Goal: Task Accomplishment & Management: Manage account settings

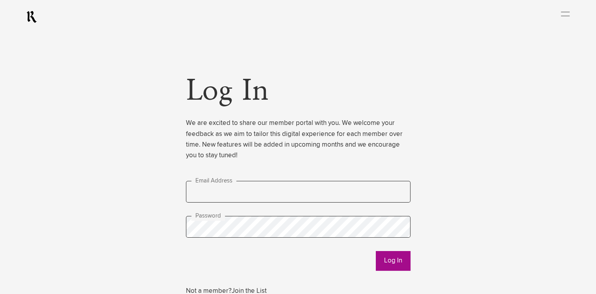
click at [240, 193] on input "text" at bounding box center [298, 192] width 225 height 22
paste input "**********"
type input "**********"
click at [390, 262] on button "Log In" at bounding box center [393, 261] width 35 height 20
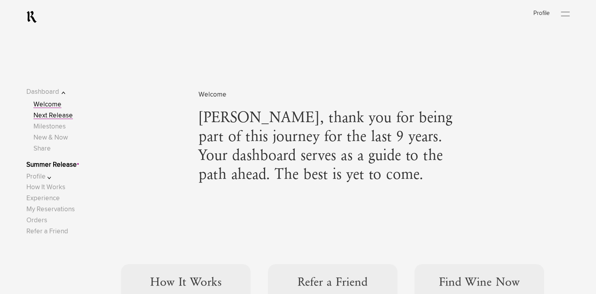
click at [59, 116] on link "Next Release" at bounding box center [53, 115] width 39 height 7
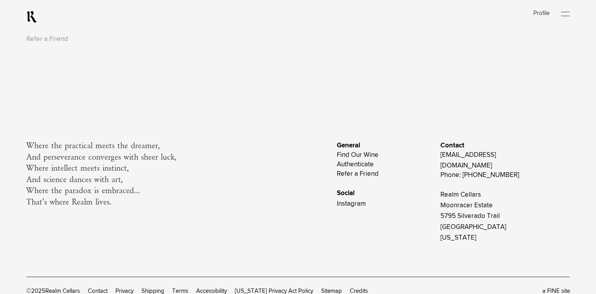
scroll to position [3099, 0]
click at [375, 156] on link "Find Our Wine" at bounding box center [358, 154] width 42 height 7
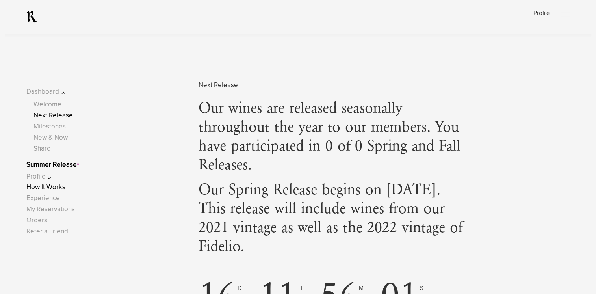
scroll to position [682, 0]
click at [52, 176] on button "Profile" at bounding box center [51, 176] width 50 height 11
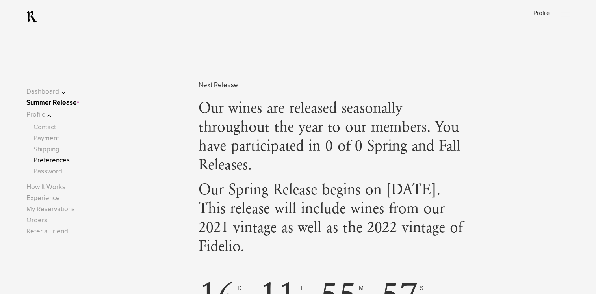
click at [63, 160] on link "Preferences" at bounding box center [52, 160] width 36 height 7
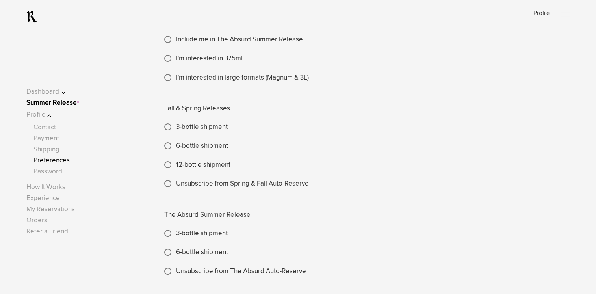
scroll to position [197, 0]
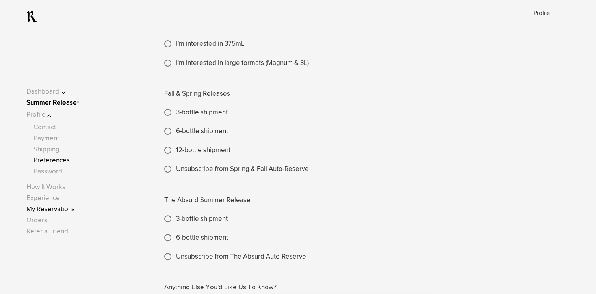
click at [47, 211] on link "My Reservations" at bounding box center [50, 209] width 48 height 7
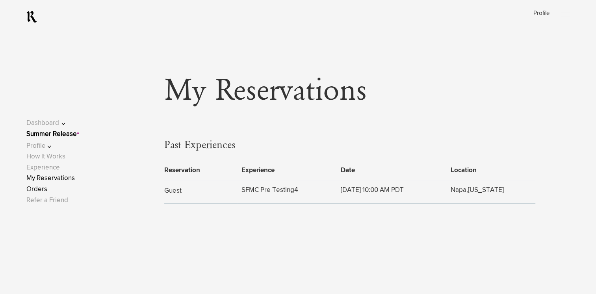
click at [43, 191] on link "Orders" at bounding box center [36, 189] width 21 height 7
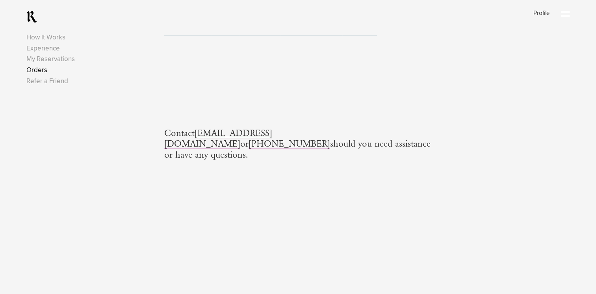
scroll to position [197, 0]
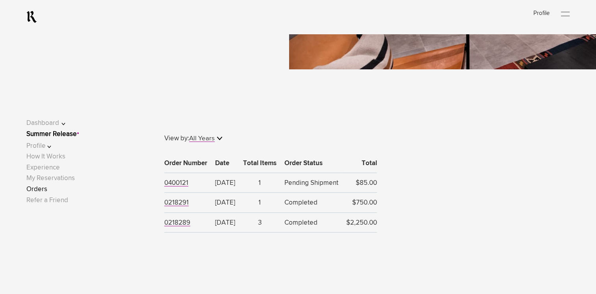
click at [64, 124] on button "Dashboard" at bounding box center [51, 123] width 50 height 11
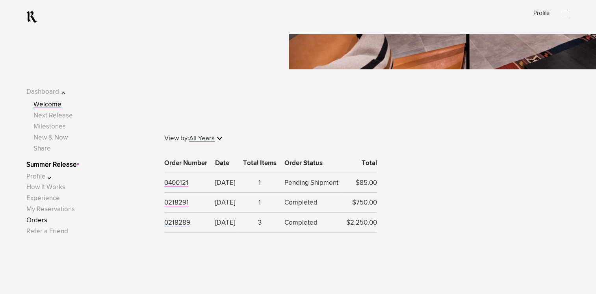
click at [55, 104] on link "Welcome" at bounding box center [48, 104] width 28 height 7
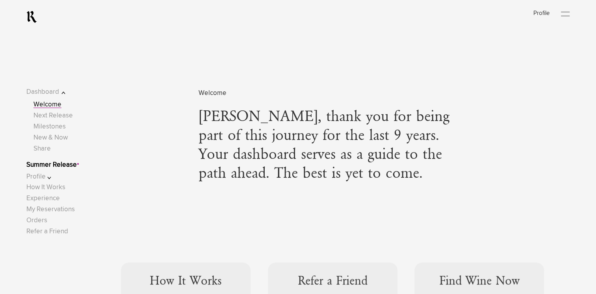
scroll to position [1, 0]
click at [60, 117] on link "Next Release" at bounding box center [53, 115] width 39 height 7
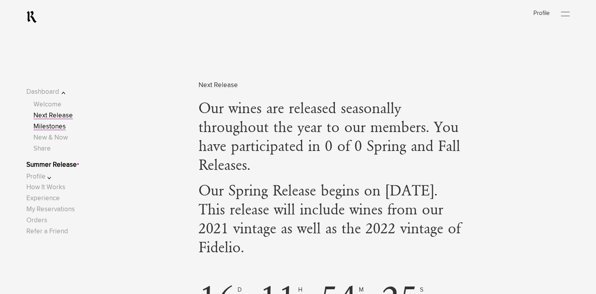
click at [58, 126] on link "Milestones" at bounding box center [50, 126] width 32 height 7
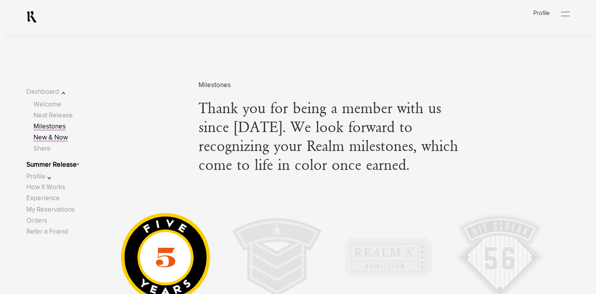
click at [58, 139] on link "New & Now" at bounding box center [51, 137] width 34 height 7
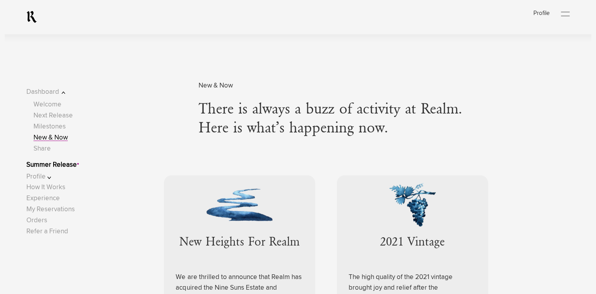
scroll to position [1997, 0]
click at [49, 175] on button "Profile" at bounding box center [51, 176] width 50 height 11
click at [56, 129] on link "Contact" at bounding box center [45, 127] width 22 height 7
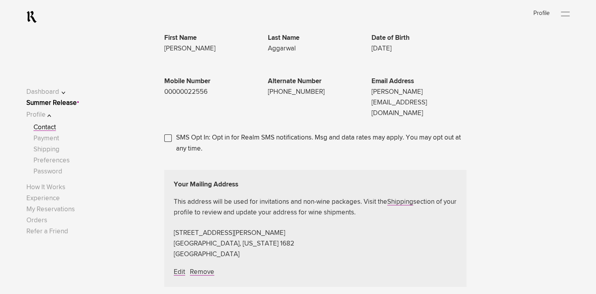
scroll to position [65, 0]
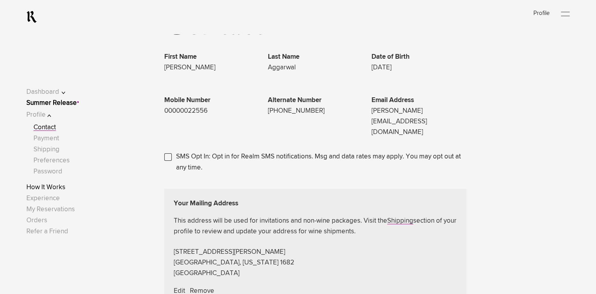
click at [50, 188] on link "How It Works" at bounding box center [45, 187] width 39 height 7
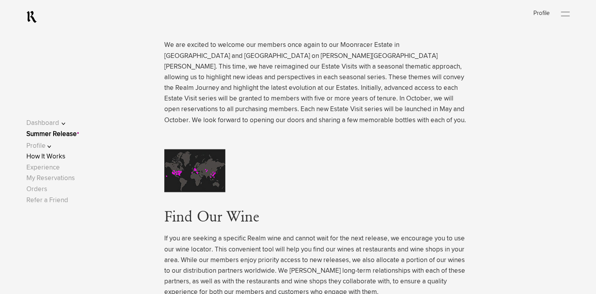
scroll to position [1840, 0]
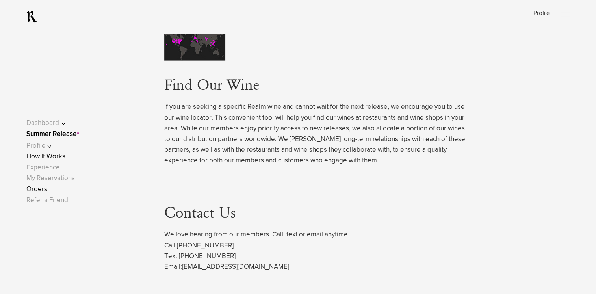
click at [46, 192] on link "Orders" at bounding box center [36, 189] width 21 height 7
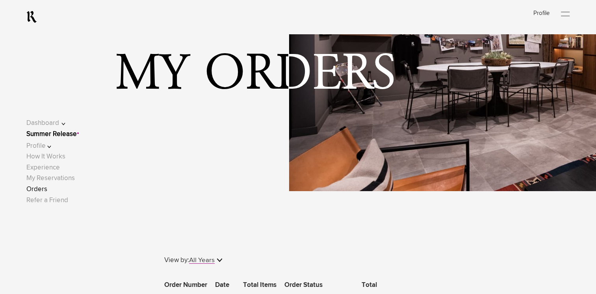
scroll to position [197, 0]
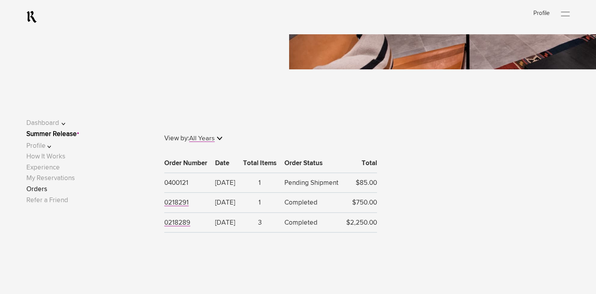
click at [181, 185] on span "0400121" at bounding box center [176, 183] width 24 height 7
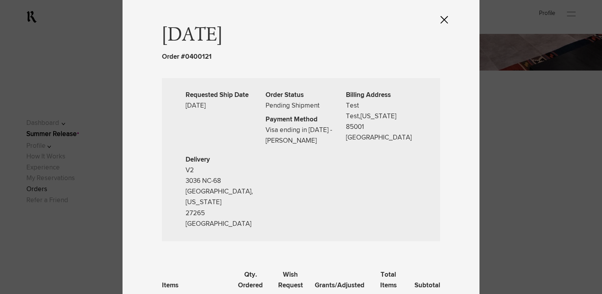
click at [530, 168] on div at bounding box center [301, 147] width 602 height 294
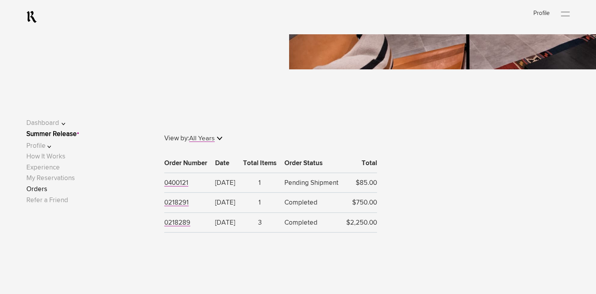
scroll to position [0, 0]
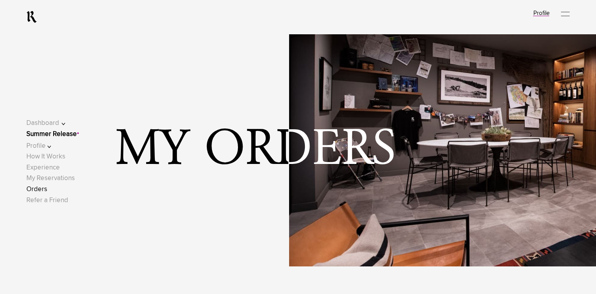
click at [545, 15] on link "Profile" at bounding box center [541, 13] width 16 height 6
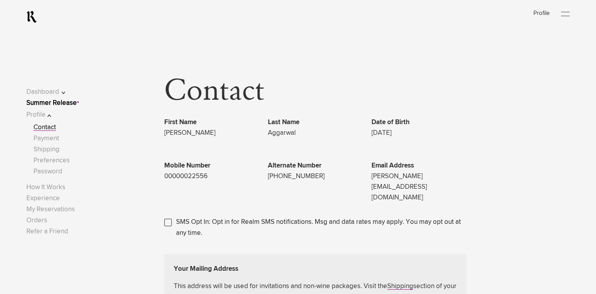
click at [48, 103] on link "Summer Release" at bounding box center [51, 103] width 50 height 7
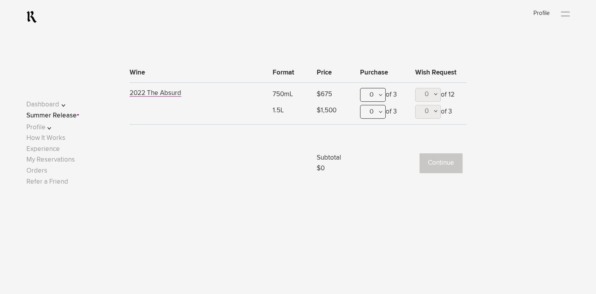
scroll to position [526, 0]
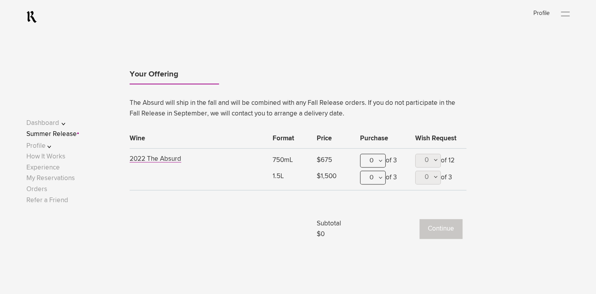
click at [158, 77] on link "Your Offering" at bounding box center [174, 74] width 89 height 19
click at [50, 177] on link "My Reservations" at bounding box center [50, 178] width 48 height 7
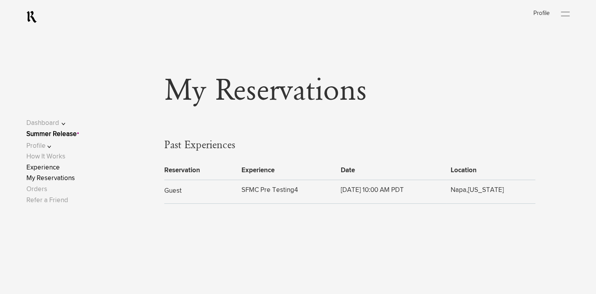
click at [47, 169] on link "Experience" at bounding box center [43, 167] width 34 height 7
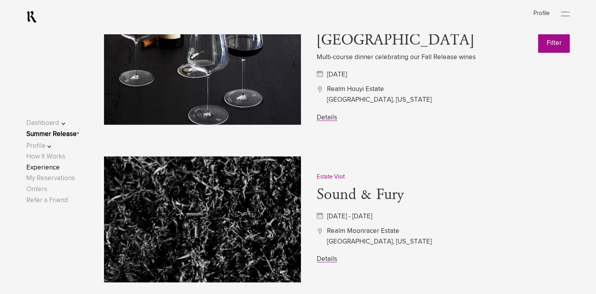
scroll to position [2168, 0]
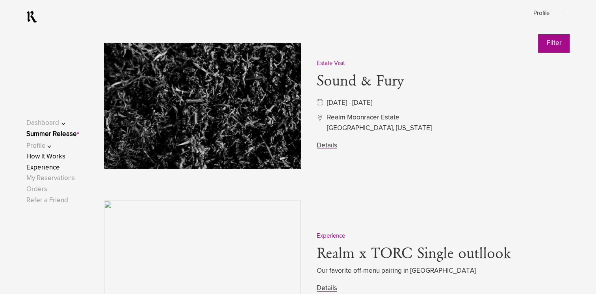
click at [58, 155] on link "How It Works" at bounding box center [45, 156] width 39 height 7
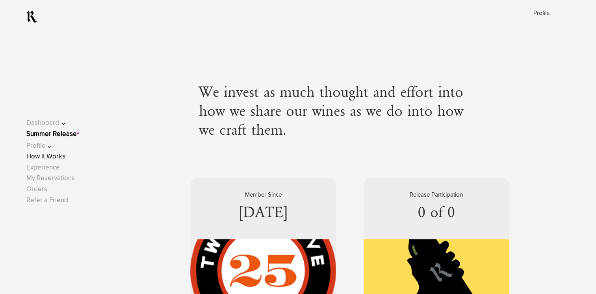
click at [566, 16] on div at bounding box center [565, 16] width 9 height 0
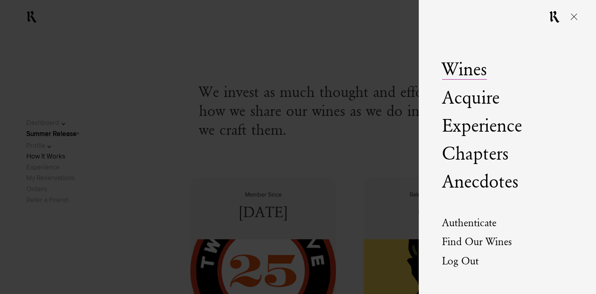
click at [474, 72] on link "Wines" at bounding box center [464, 70] width 45 height 19
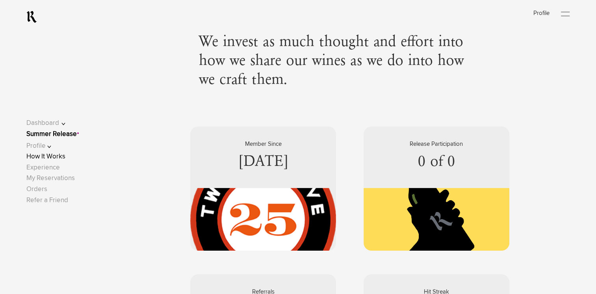
scroll to position [65, 0]
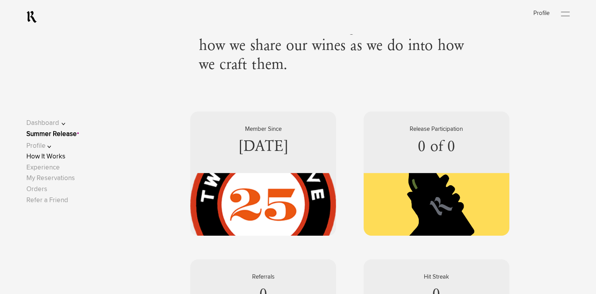
click at [65, 123] on button "Dashboard" at bounding box center [51, 123] width 50 height 11
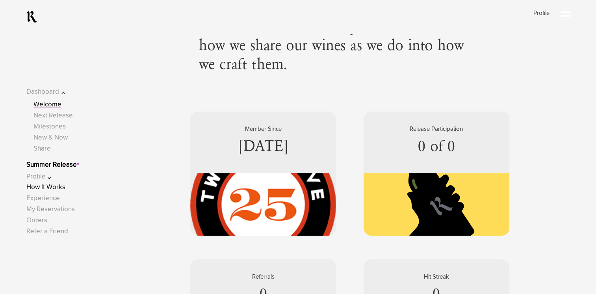
click at [62, 164] on link "Summer Release" at bounding box center [51, 165] width 50 height 7
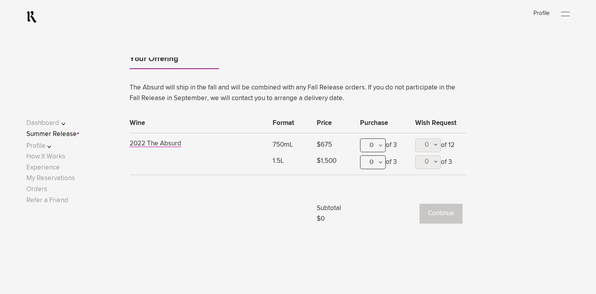
scroll to position [526, 0]
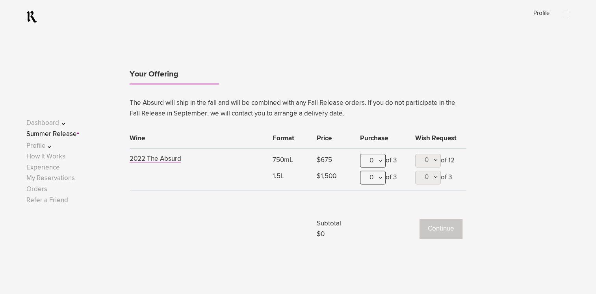
click at [49, 147] on button "Profile" at bounding box center [51, 146] width 50 height 11
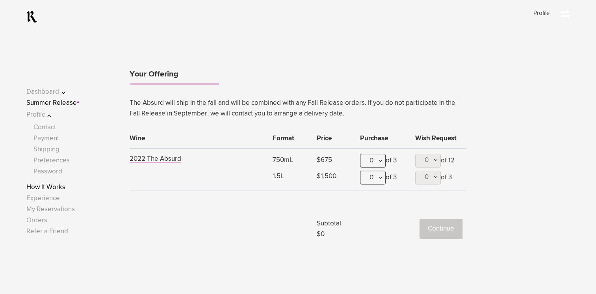
click at [62, 189] on link "How It Works" at bounding box center [45, 187] width 39 height 7
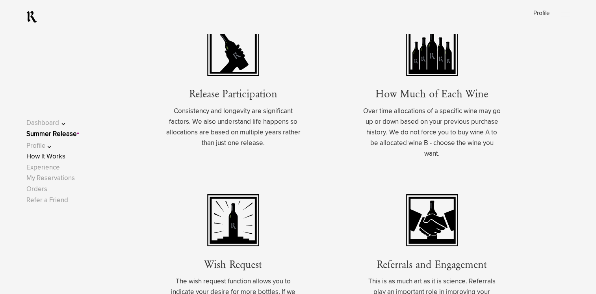
scroll to position [986, 0]
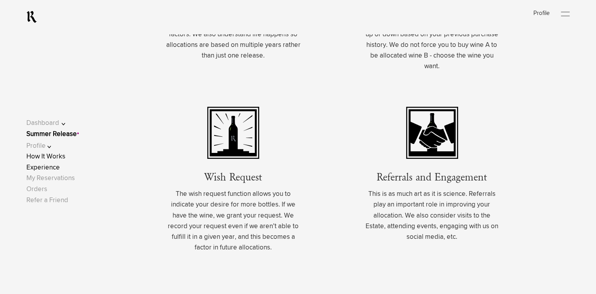
click at [53, 170] on link "Experience" at bounding box center [43, 167] width 34 height 7
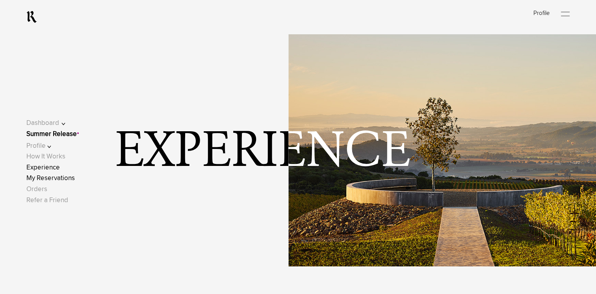
click at [74, 182] on link "My Reservations" at bounding box center [50, 178] width 48 height 7
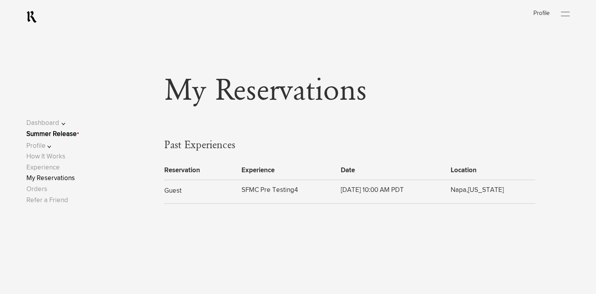
scroll to position [65, 0]
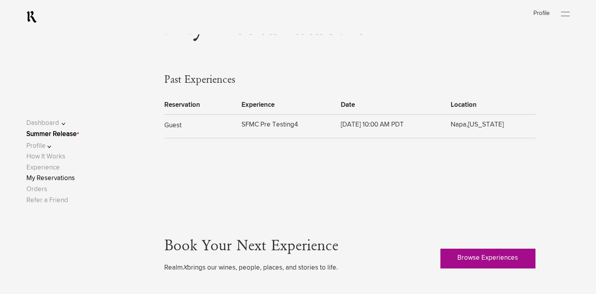
click at [257, 127] on span "SFMC Pre Testing4" at bounding box center [270, 124] width 56 height 7
click at [196, 122] on td "Guest" at bounding box center [200, 126] width 73 height 24
click at [158, 132] on div "My Reservations Past Experiences Reservation Experience Date Location Guest SFM…" at bounding box center [298, 146] width 544 height 267
click at [34, 192] on link "Orders" at bounding box center [36, 189] width 21 height 7
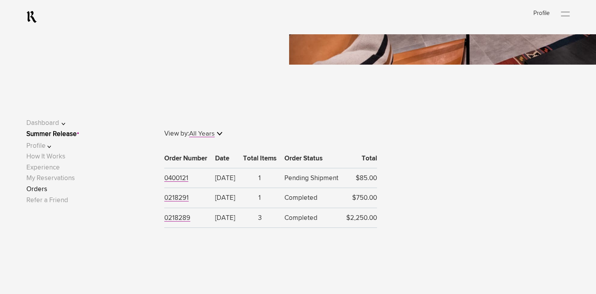
scroll to position [197, 0]
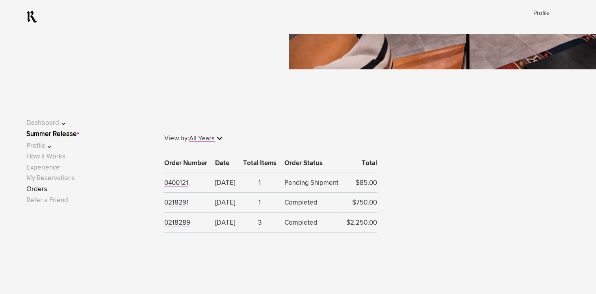
click at [177, 190] on td "0400121" at bounding box center [187, 183] width 47 height 20
click at [177, 186] on span "0400121" at bounding box center [176, 183] width 24 height 7
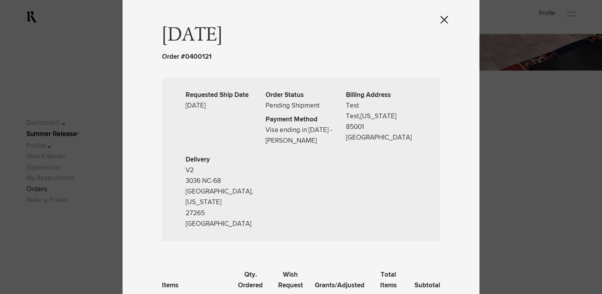
click at [78, 240] on div at bounding box center [301, 147] width 602 height 294
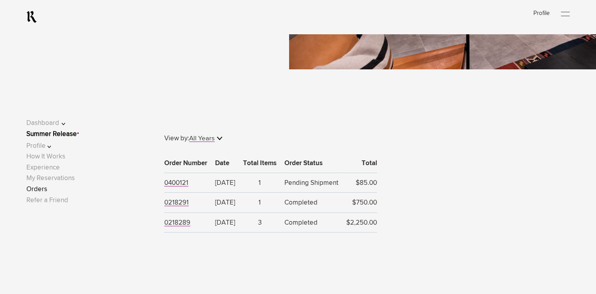
click at [48, 121] on button "Dashboard" at bounding box center [51, 123] width 50 height 11
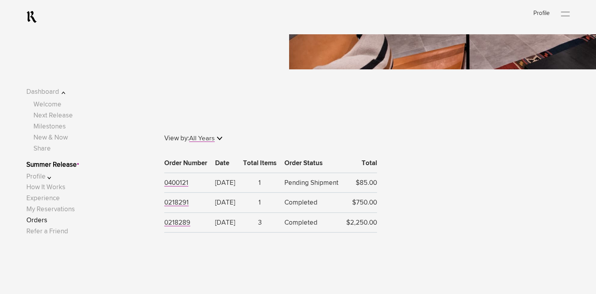
click at [49, 179] on button "Profile" at bounding box center [51, 176] width 50 height 11
click at [61, 164] on link "Preferences" at bounding box center [52, 160] width 36 height 7
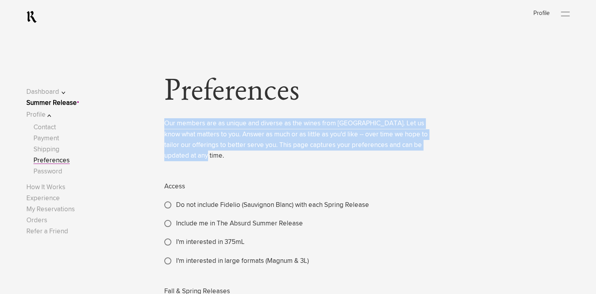
drag, startPoint x: 162, startPoint y: 125, endPoint x: 393, endPoint y: 151, distance: 233.3
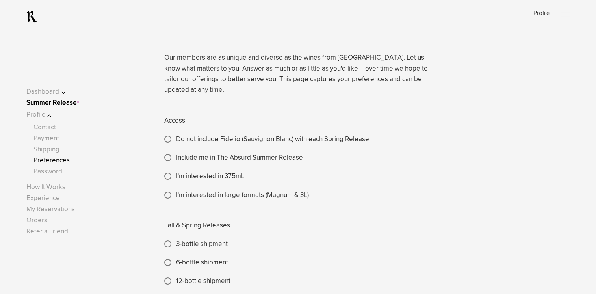
click at [321, 149] on div "Access Do not include Fidelio (Sauvignon Blanc) with each Spring Release Includ…" at bounding box center [298, 158] width 268 height 85
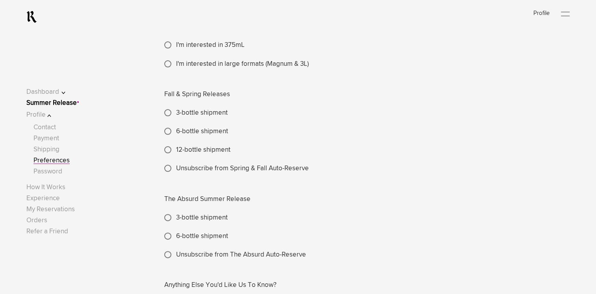
scroll to position [263, 0]
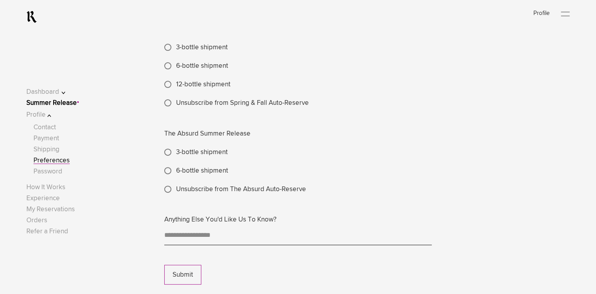
drag, startPoint x: 564, startPoint y: 11, endPoint x: 399, endPoint y: 99, distance: 186.4
click at [399, 99] on div "Unsubscribe from Spring & Fall Auto-Reserve" at bounding box center [298, 103] width 268 height 11
